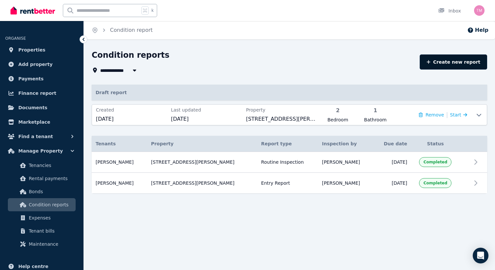
click at [453, 63] on link "Create new report" at bounding box center [453, 61] width 67 height 15
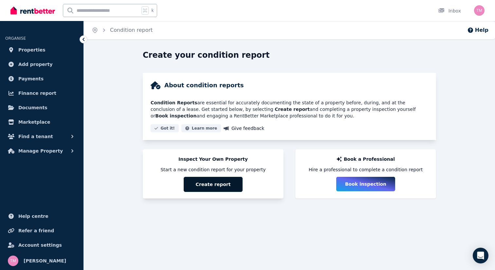
click at [223, 183] on button "Create report" at bounding box center [213, 184] width 59 height 15
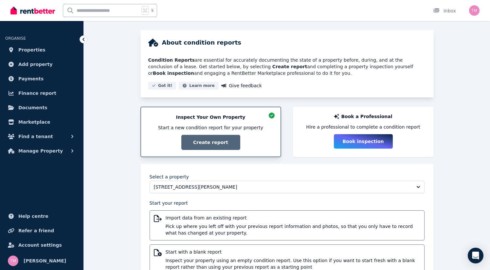
scroll to position [68, 0]
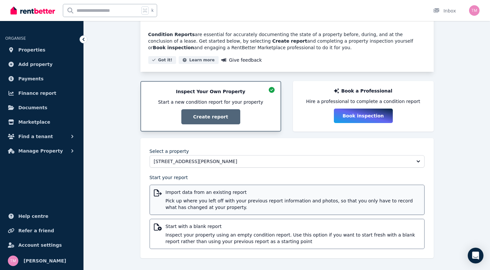
click at [232, 195] on span "Import data from an existing report" at bounding box center [293, 192] width 255 height 7
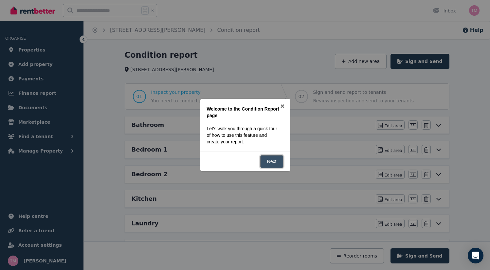
click at [275, 164] on link "Next" at bounding box center [271, 161] width 23 height 13
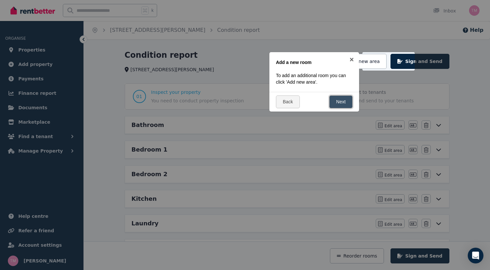
click at [344, 101] on link "Next" at bounding box center [341, 101] width 23 height 13
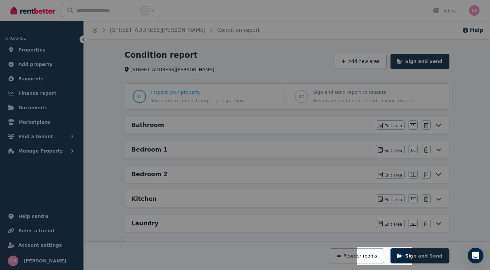
scroll to position [126, 0]
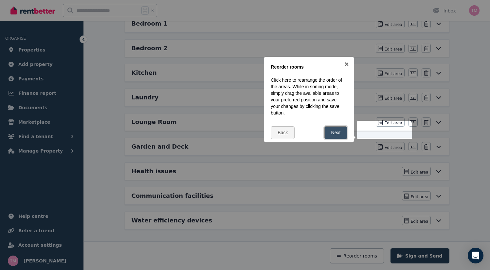
click at [339, 133] on link "Next" at bounding box center [336, 132] width 23 height 13
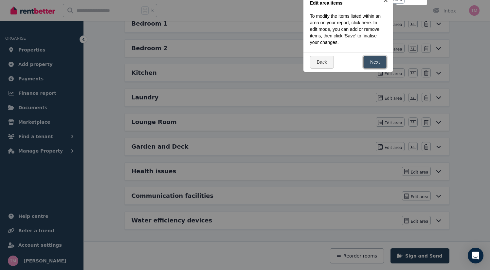
scroll to position [0, 0]
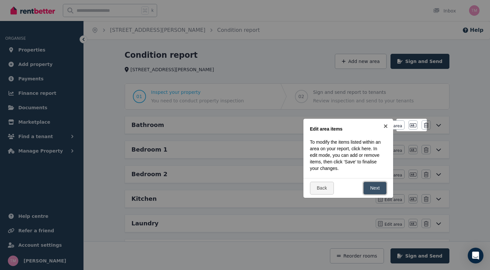
click at [380, 189] on link "Next" at bounding box center [375, 188] width 23 height 13
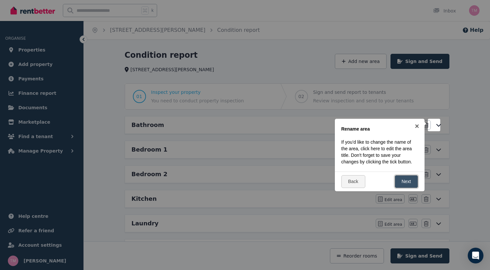
click at [407, 184] on link "Next" at bounding box center [406, 181] width 23 height 13
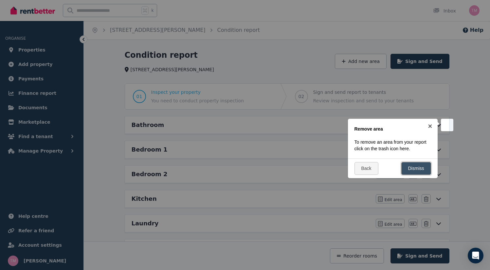
click at [413, 174] on link "Dismiss" at bounding box center [417, 168] width 30 height 13
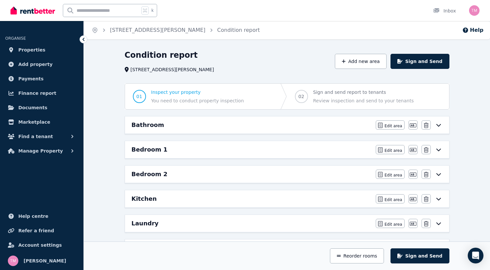
click at [443, 125] on icon at bounding box center [439, 124] width 8 height 5
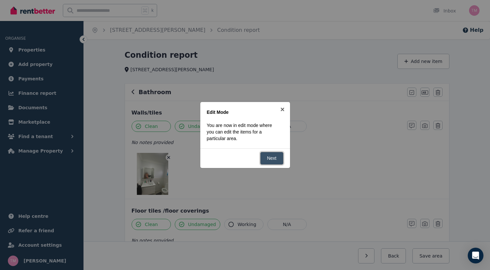
click at [274, 159] on link "Next" at bounding box center [271, 158] width 23 height 13
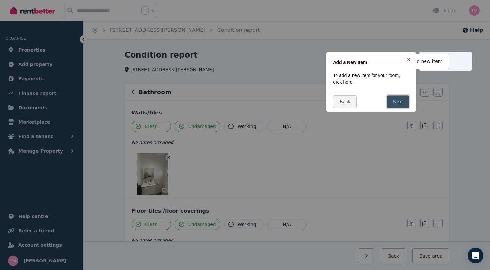
click at [400, 103] on link "Next" at bounding box center [398, 101] width 23 height 13
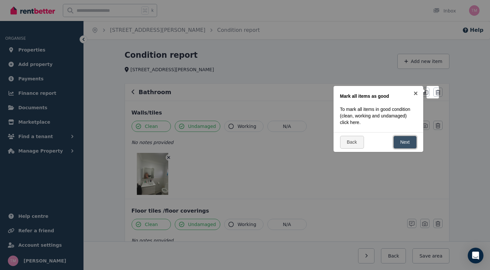
click at [409, 143] on link "Next" at bounding box center [405, 142] width 23 height 13
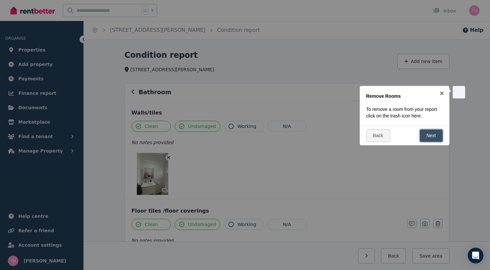
click at [435, 138] on link "Next" at bounding box center [431, 135] width 23 height 13
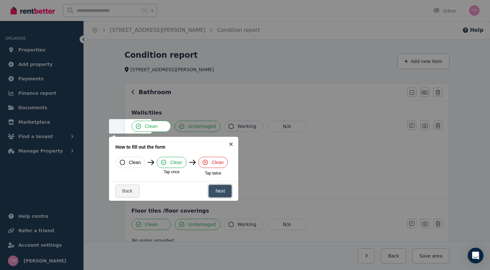
click at [223, 194] on link "Next" at bounding box center [220, 190] width 23 height 13
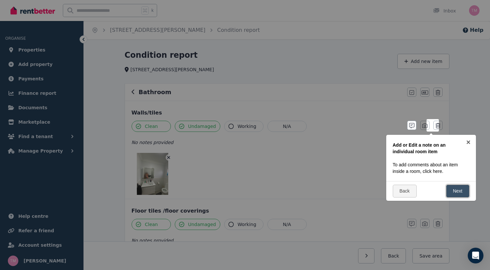
click at [459, 192] on link "Next" at bounding box center [458, 190] width 23 height 13
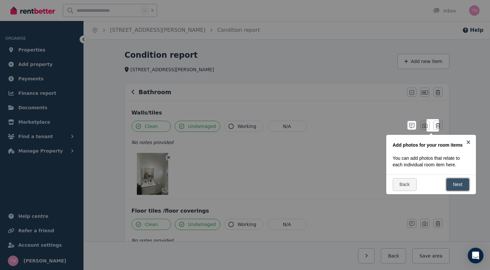
click at [463, 186] on link "Next" at bounding box center [458, 184] width 23 height 13
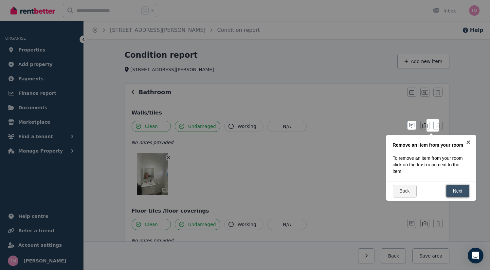
click at [462, 189] on link "Next" at bounding box center [458, 190] width 23 height 13
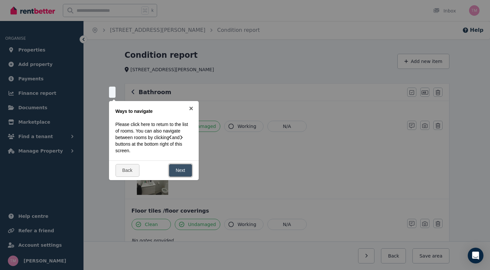
click at [183, 172] on link "Next" at bounding box center [180, 170] width 23 height 13
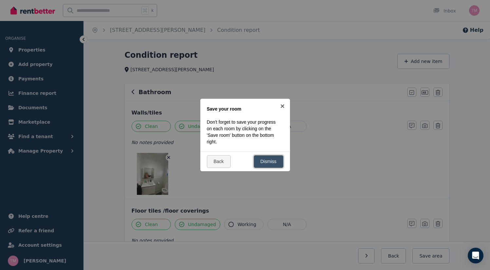
click at [271, 164] on link "Dismiss" at bounding box center [269, 161] width 30 height 13
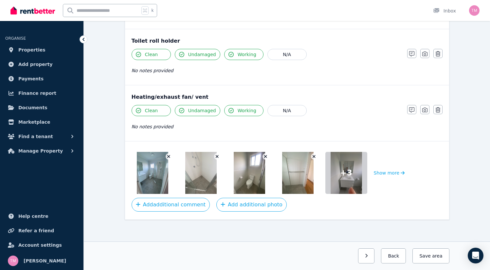
scroll to position [774, 0]
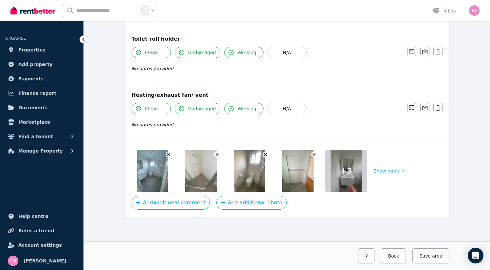
click at [374, 170] on button "Show more" at bounding box center [389, 171] width 31 height 42
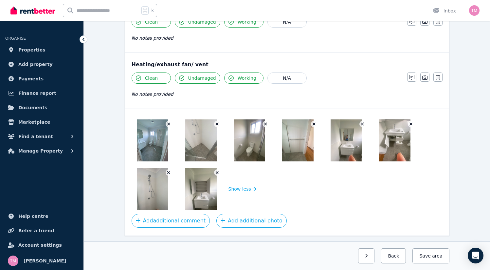
scroll to position [806, 0]
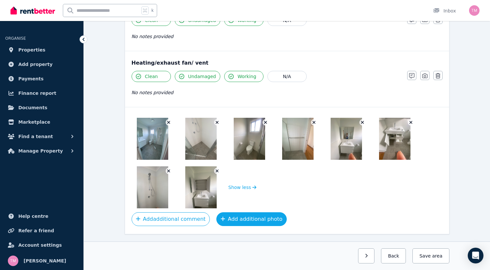
click at [231, 220] on button "Add additional photo" at bounding box center [252, 219] width 70 height 14
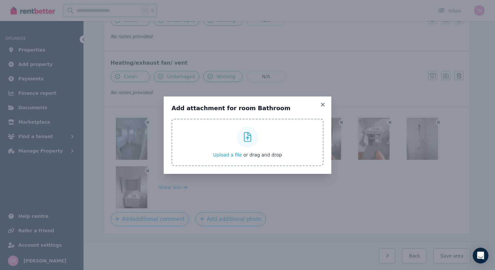
click at [249, 135] on icon at bounding box center [248, 137] width 8 height 10
click at [0, 0] on input "Upload a file or drag and drop" at bounding box center [0, 0] width 0 height 0
click at [322, 105] on icon at bounding box center [323, 105] width 4 height 4
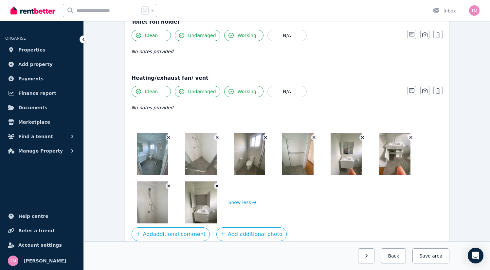
scroll to position [822, 0]
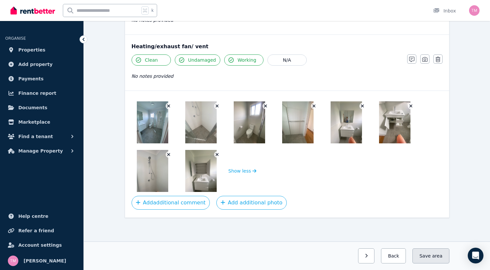
click at [450, 258] on button "Save area" at bounding box center [431, 255] width 37 height 15
click at [363, 256] on icon "button" at bounding box center [361, 255] width 3 height 5
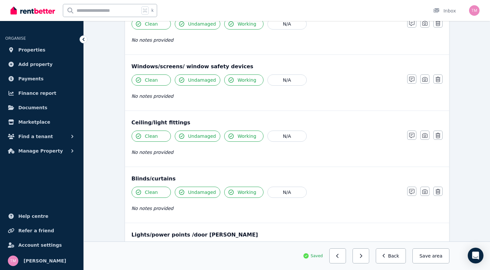
scroll to position [0, 0]
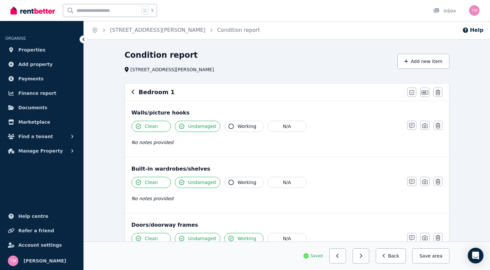
click at [188, 128] on span "Undamaged" at bounding box center [202, 126] width 28 height 7
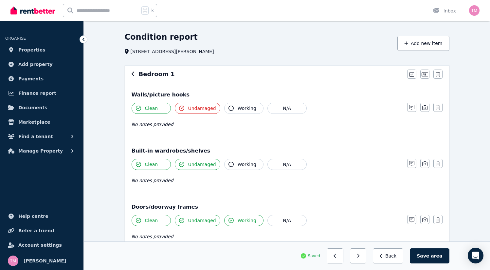
scroll to position [19, 0]
click at [132, 127] on div "No notes provided" at bounding box center [266, 123] width 269 height 8
click at [133, 125] on span "No notes provided" at bounding box center [153, 123] width 42 height 5
click at [147, 125] on span "No notes provided" at bounding box center [153, 123] width 42 height 5
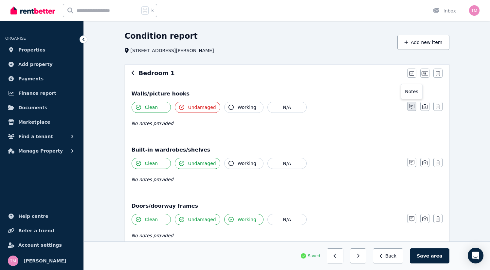
click at [415, 108] on icon "button" at bounding box center [412, 106] width 5 height 5
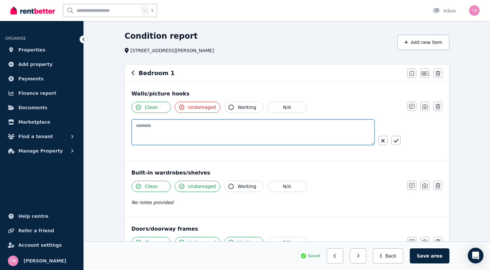
click at [132, 126] on textarea at bounding box center [253, 132] width 243 height 26
drag, startPoint x: 191, startPoint y: 125, endPoint x: 167, endPoint y: 126, distance: 24.0
click at [167, 126] on textarea "**********" at bounding box center [274, 132] width 285 height 26
click at [185, 126] on textarea "**********" at bounding box center [274, 132] width 285 height 26
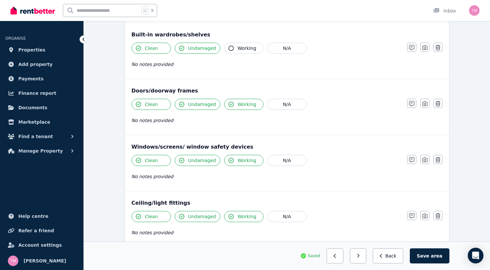
scroll to position [159, 0]
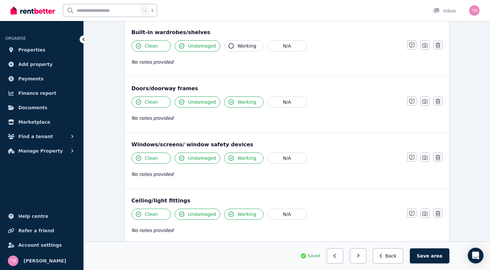
type textarea "**********"
click at [145, 160] on span "Clean" at bounding box center [151, 158] width 13 height 7
click at [415, 157] on icon "button" at bounding box center [412, 157] width 5 height 5
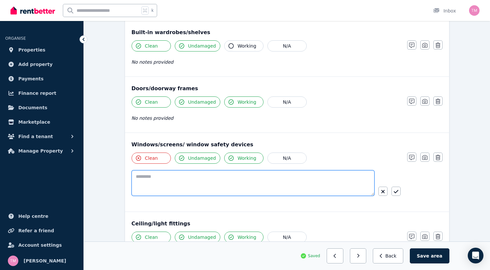
click at [132, 178] on textarea at bounding box center [253, 183] width 243 height 26
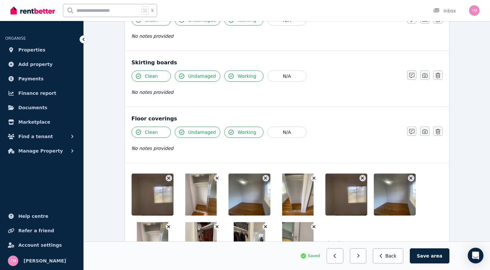
scroll to position [501, 0]
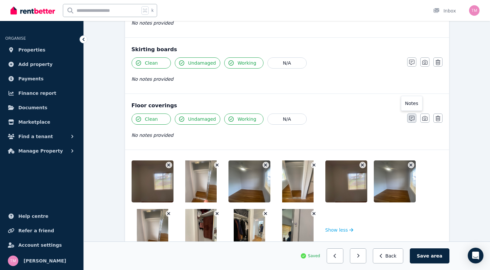
type textarea "**********"
click at [415, 119] on icon "button" at bounding box center [412, 118] width 5 height 5
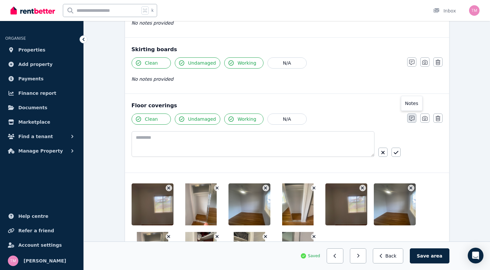
scroll to position [524, 0]
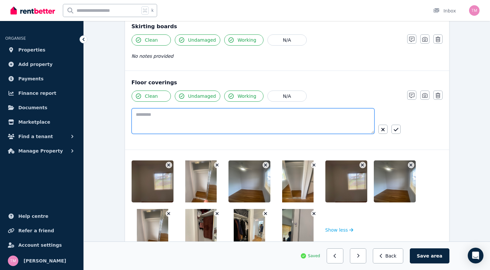
click at [135, 125] on textarea at bounding box center [253, 121] width 243 height 26
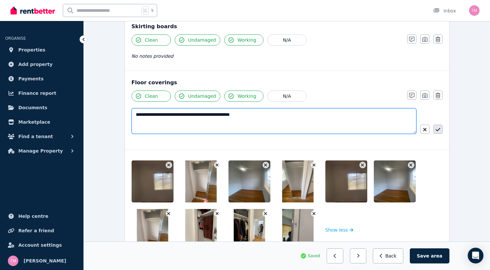
type textarea "**********"
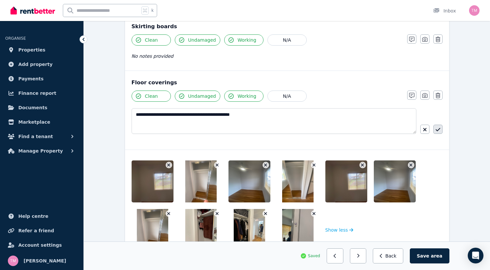
click at [436, 130] on icon "button" at bounding box center [438, 129] width 5 height 5
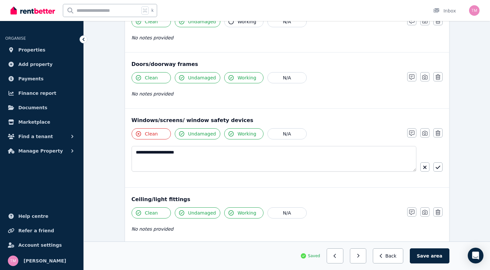
scroll to position [183, 0]
click at [436, 168] on icon "button" at bounding box center [438, 167] width 5 height 5
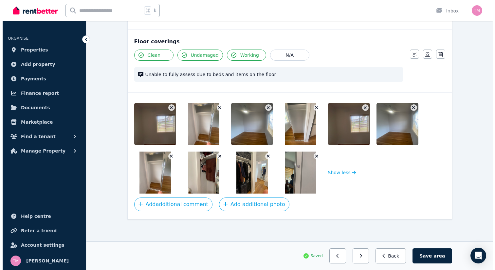
scroll to position [550, 0]
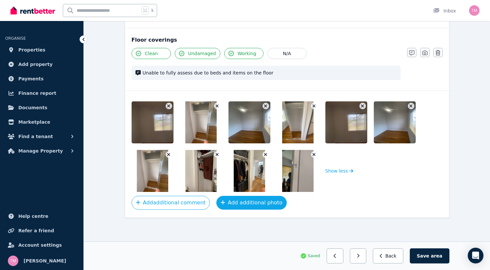
click at [229, 204] on button "Add additional photo" at bounding box center [252, 203] width 70 height 14
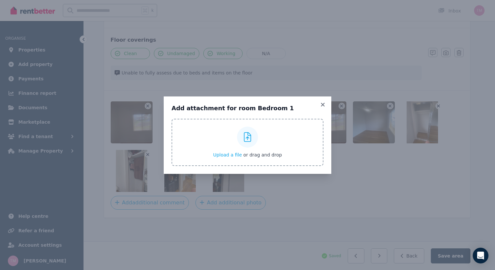
click at [248, 141] on icon at bounding box center [248, 137] width 8 height 10
click at [0, 0] on input "Upload a file or drag and drop" at bounding box center [0, 0] width 0 height 0
